Goal: Task Accomplishment & Management: Manage account settings

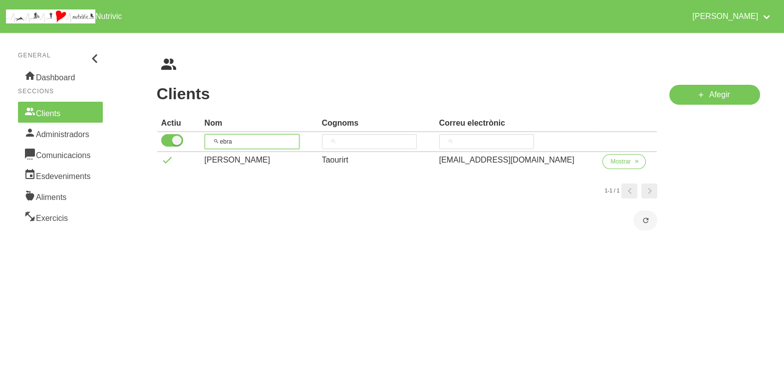
click at [206, 139] on th "ebra" at bounding box center [259, 142] width 117 height 20
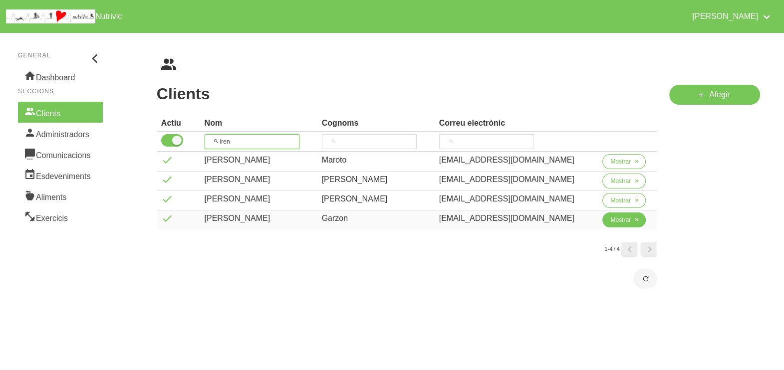
type input "iren"
click at [606, 222] on button "Mostrar" at bounding box center [624, 220] width 43 height 15
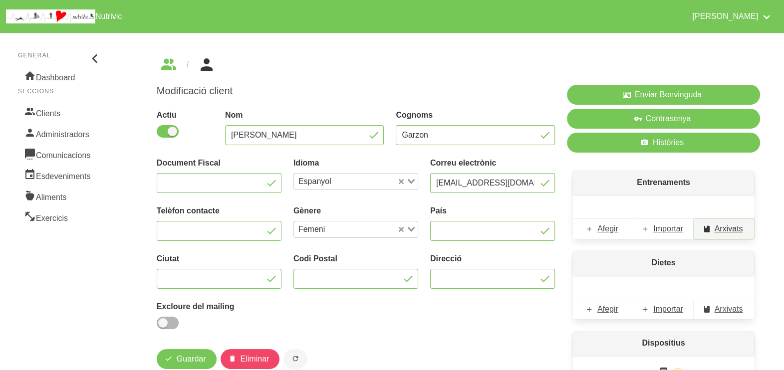
click at [731, 226] on span "Arxivats" at bounding box center [729, 229] width 28 height 12
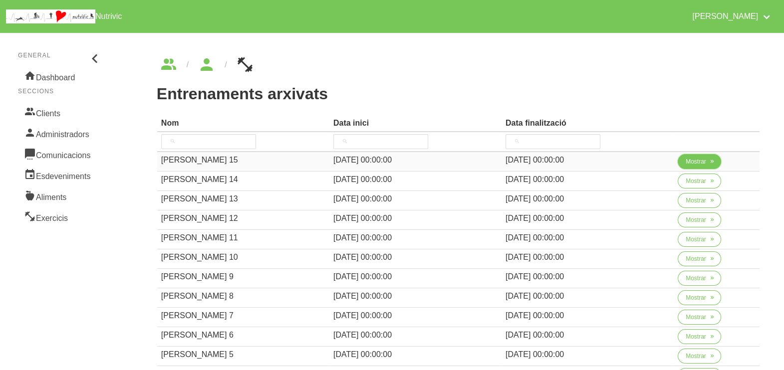
click at [689, 161] on span "Mostrar" at bounding box center [696, 161] width 20 height 9
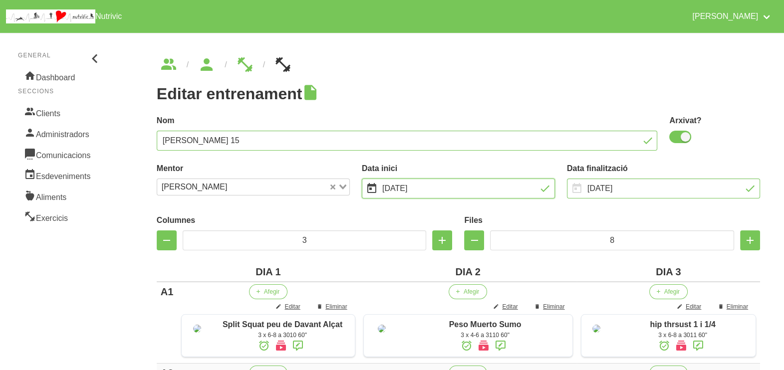
click at [414, 191] on input "28/9/2025" at bounding box center [458, 189] width 193 height 20
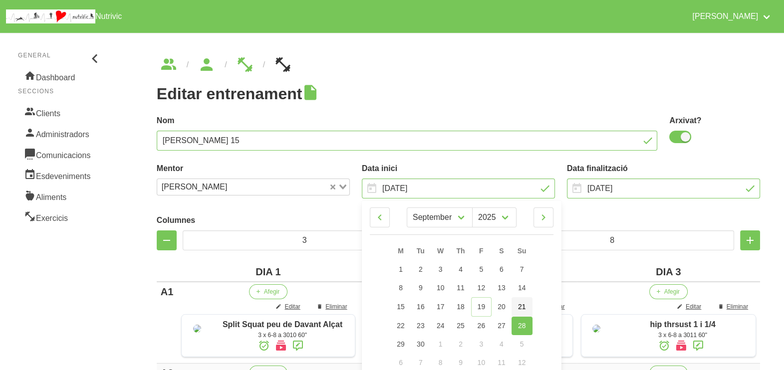
click at [523, 307] on span "21" at bounding box center [522, 307] width 8 height 8
type input "[DATE]"
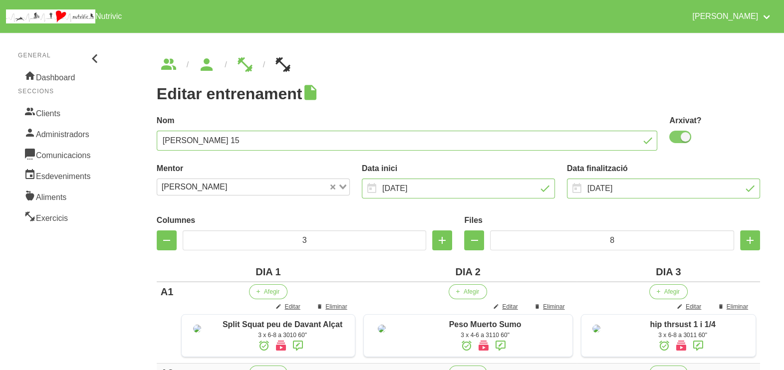
click at [679, 138] on span at bounding box center [680, 137] width 22 height 12
click at [676, 138] on input "checkbox" at bounding box center [672, 137] width 6 height 6
checkbox input "false"
click at [415, 188] on input "[DATE]" at bounding box center [458, 189] width 193 height 20
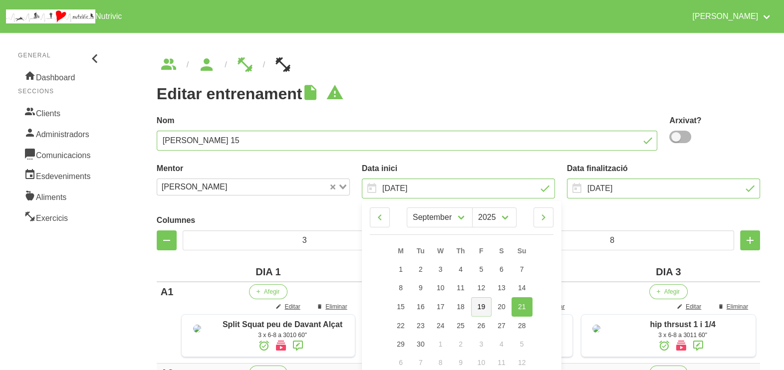
drag, startPoint x: 484, startPoint y: 309, endPoint x: 451, endPoint y: 253, distance: 64.6
click at [484, 308] on span "19" at bounding box center [482, 307] width 8 height 8
type input "19/9/2025"
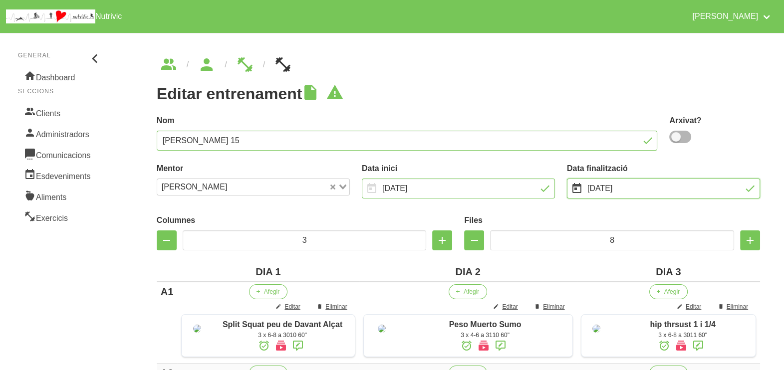
click at [628, 187] on input "16/11/2025" at bounding box center [663, 189] width 193 height 20
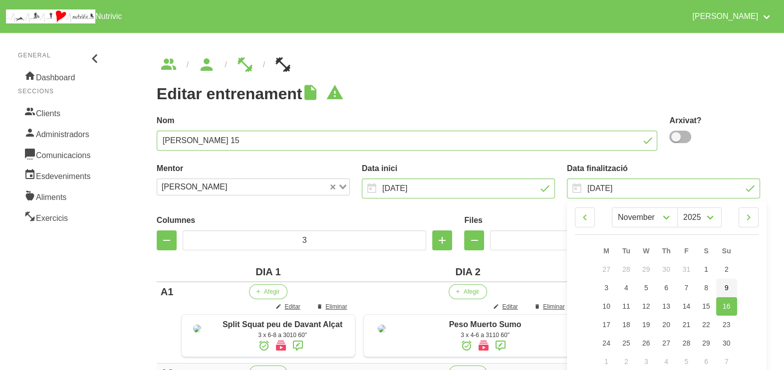
drag, startPoint x: 728, startPoint y: 285, endPoint x: 710, endPoint y: 194, distance: 92.5
click at [728, 285] on span "9" at bounding box center [727, 288] width 4 height 8
type input "9/11/2025"
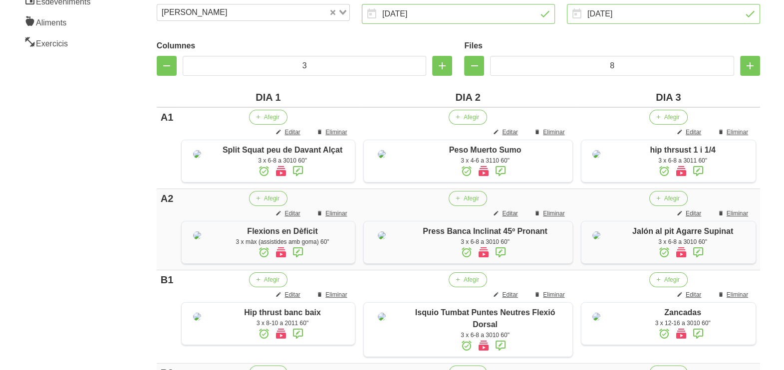
scroll to position [878, 0]
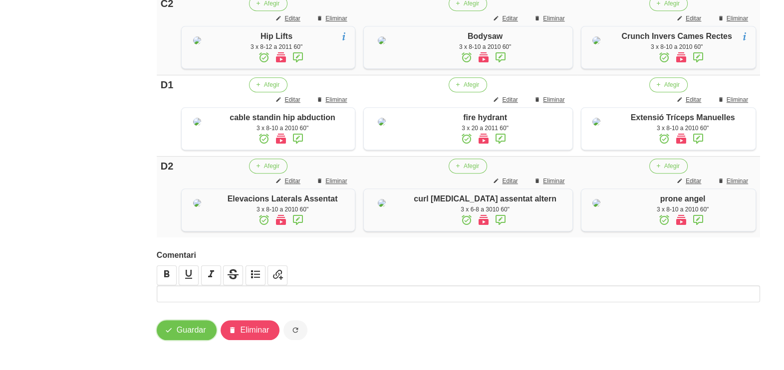
click at [186, 334] on span "Guardar" at bounding box center [191, 330] width 29 height 12
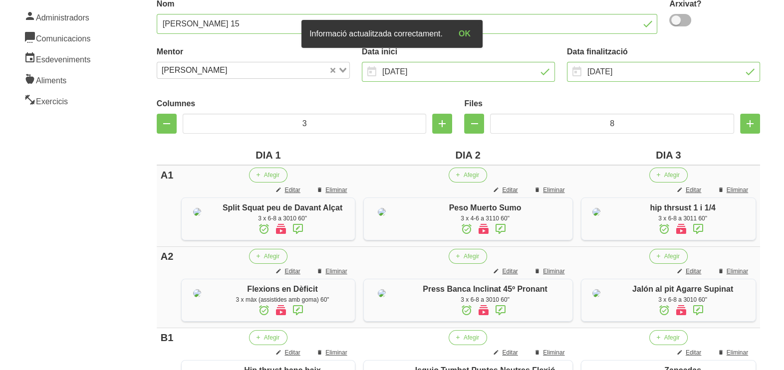
scroll to position [0, 0]
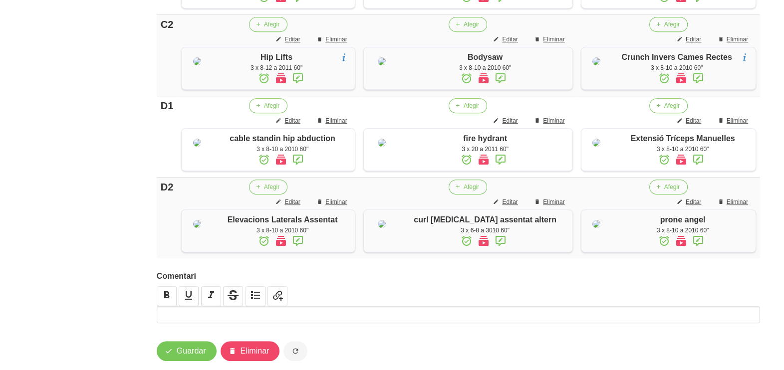
scroll to position [878, 0]
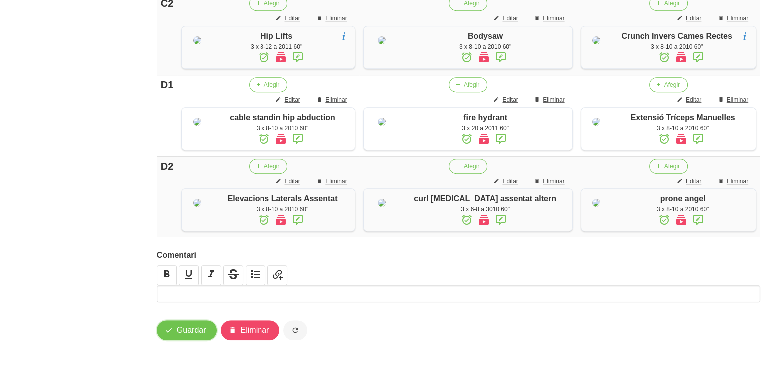
click at [193, 328] on span "Guardar" at bounding box center [191, 330] width 29 height 12
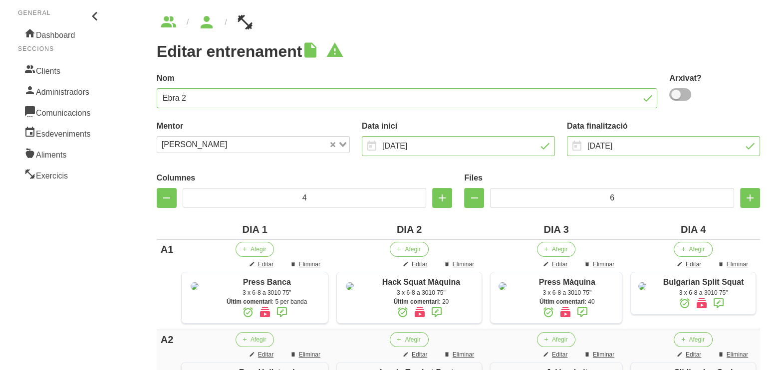
scroll to position [62, 0]
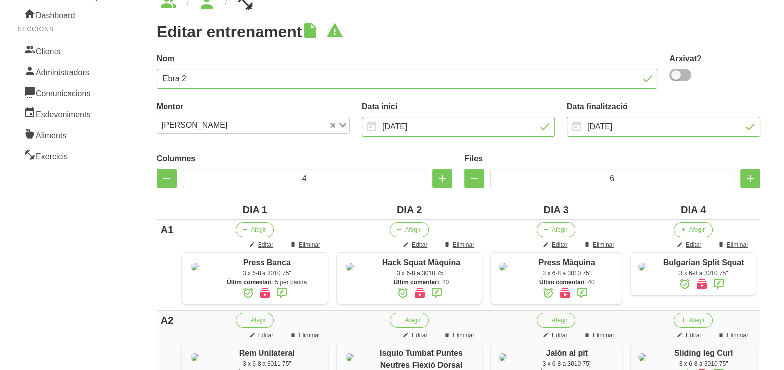
drag, startPoint x: 80, startPoint y: 230, endPoint x: 75, endPoint y: 236, distance: 7.1
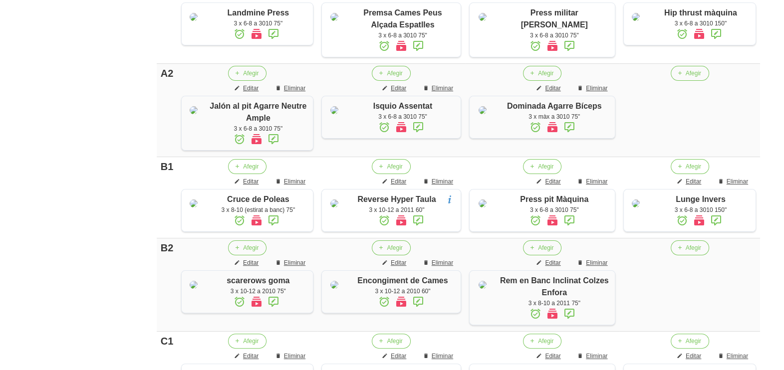
click at [60, 129] on aside "General Dashboard Seccions Clients Administradors Comunicacions Esdeveniments A…" at bounding box center [60, 222] width 133 height 1014
